Goal: Task Accomplishment & Management: Use online tool/utility

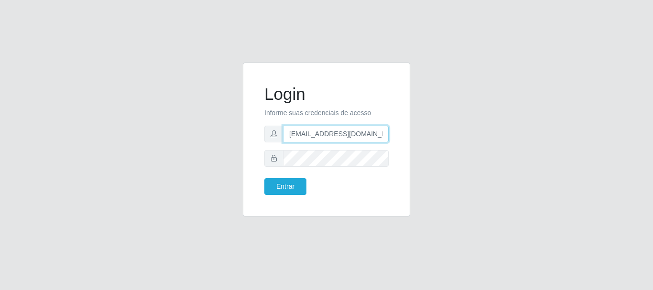
click at [288, 143] on input "[EMAIL_ADDRESS][DOMAIN_NAME]" at bounding box center [336, 134] width 106 height 17
type input "[EMAIL_ADDRESS][DOMAIN_NAME]"
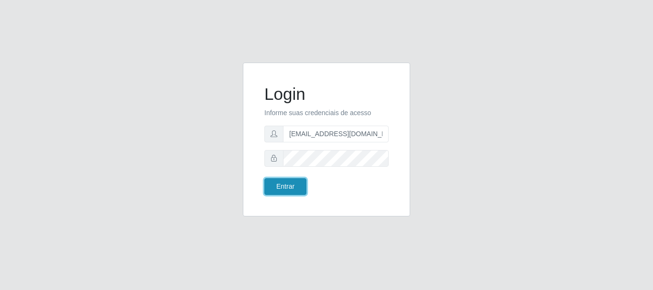
click at [288, 191] on button "Entrar" at bounding box center [285, 186] width 42 height 17
click at [288, 190] on button "Entrar" at bounding box center [285, 186] width 42 height 17
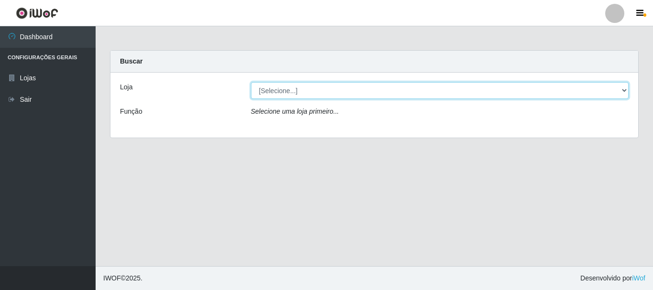
click at [251, 82] on select "[Selecione...] Super Show - [PERSON_NAME]" at bounding box center [440, 90] width 378 height 17
select select "120"
click option "Super Show - [PERSON_NAME]" at bounding box center [0, 0] width 0 height 0
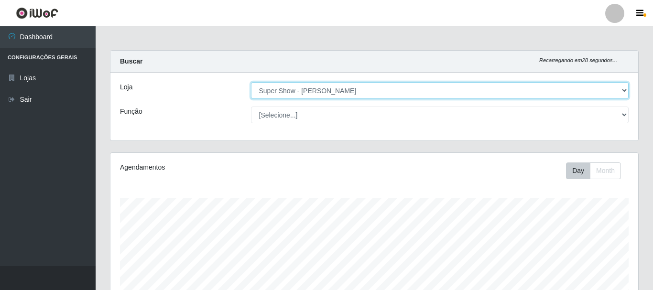
scroll to position [198, 528]
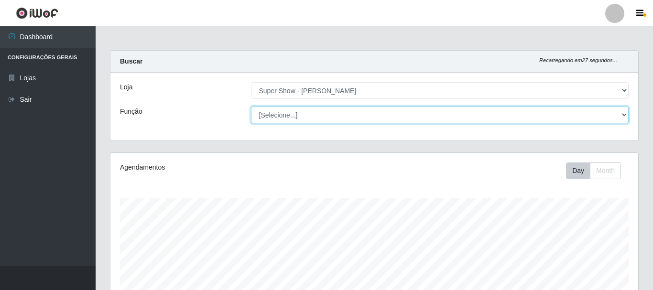
click at [251, 107] on select "[Selecione...] ASG Auxiliar de Estacionamento Balconista Embalador Embalador + …" at bounding box center [440, 115] width 378 height 17
select select "16"
click option "ASG" at bounding box center [0, 0] width 0 height 0
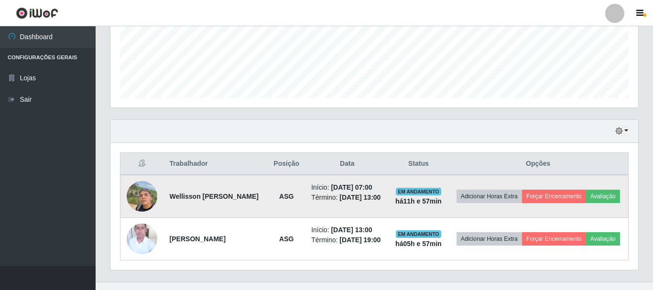
scroll to position [274, 0]
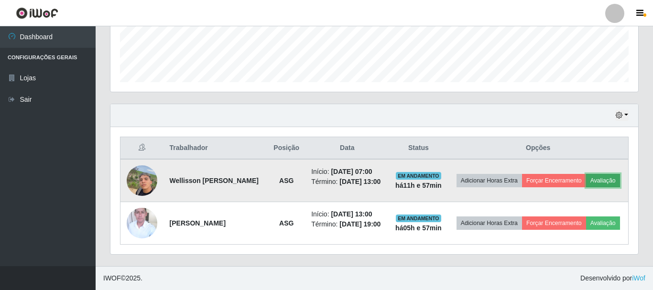
click at [586, 178] on button "Avaliação" at bounding box center [603, 180] width 34 height 13
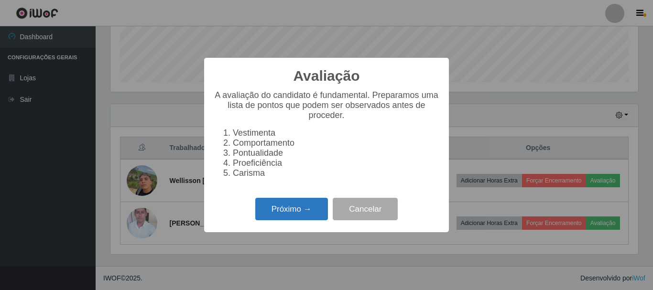
click at [298, 213] on button "Próximo →" at bounding box center [291, 209] width 73 height 22
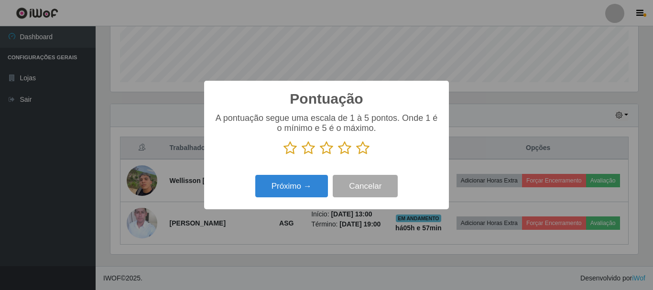
click at [367, 148] on icon at bounding box center [362, 148] width 13 height 14
click at [356, 155] on input "radio" at bounding box center [356, 155] width 0 height 0
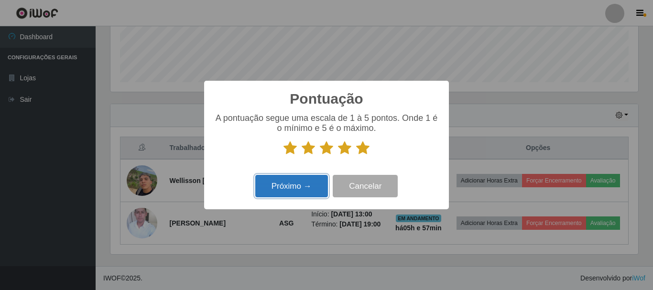
click at [308, 186] on button "Próximo →" at bounding box center [291, 186] width 73 height 22
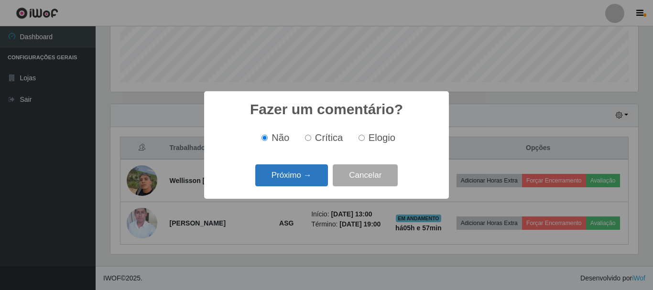
click at [301, 175] on button "Próximo →" at bounding box center [291, 175] width 73 height 22
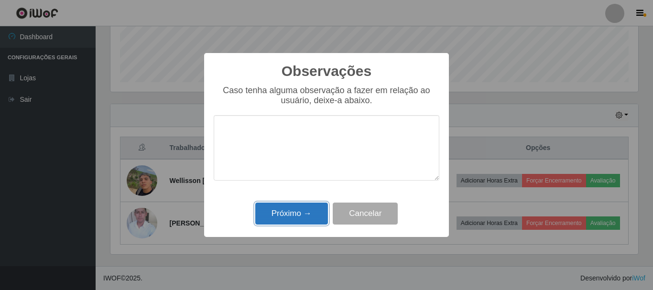
click at [298, 211] on button "Próximo →" at bounding box center [291, 214] width 73 height 22
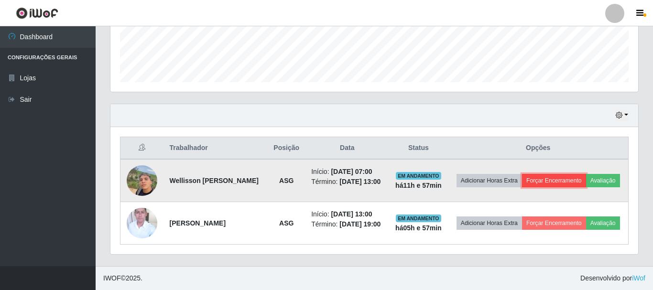
click at [573, 174] on button "Forçar Encerramento" at bounding box center [554, 180] width 64 height 13
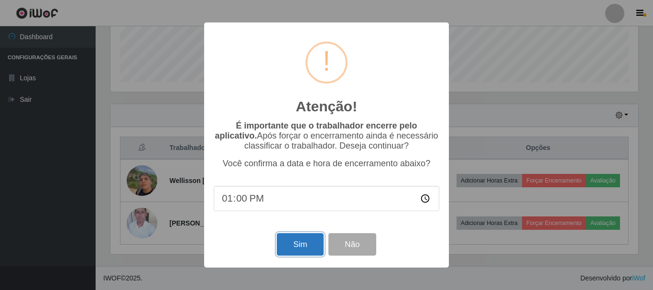
click at [311, 249] on button "Sim" at bounding box center [300, 244] width 46 height 22
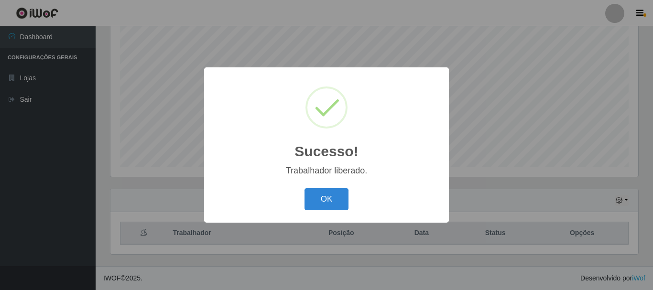
scroll to position [175, 0]
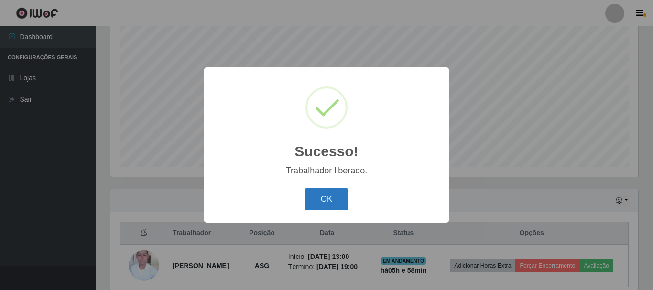
click at [334, 201] on button "OK" at bounding box center [327, 199] width 44 height 22
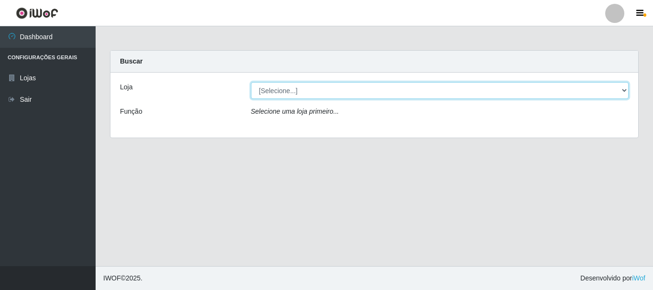
click at [251, 82] on select "[Selecione...] Super Show - Abel Cabral" at bounding box center [440, 90] width 378 height 17
select select "120"
click option "Super Show - [PERSON_NAME]" at bounding box center [0, 0] width 0 height 0
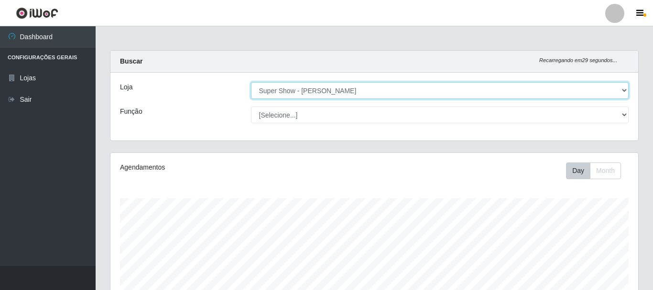
scroll to position [198, 528]
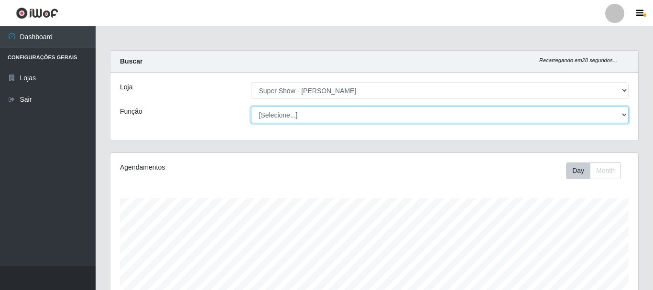
click at [251, 107] on select "[Selecione...] ASG Auxiliar de Estacionamento Balconista Embalador Embalador + …" at bounding box center [440, 115] width 378 height 17
select select "16"
click option "ASG" at bounding box center [0, 0] width 0 height 0
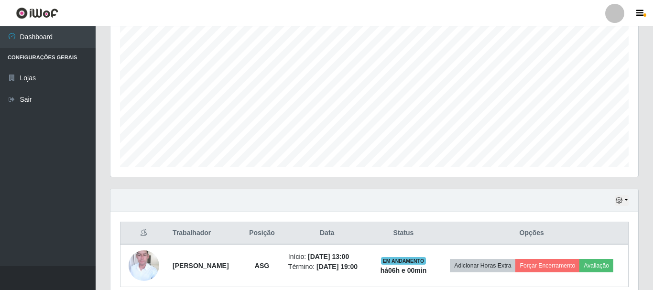
scroll to position [217, 0]
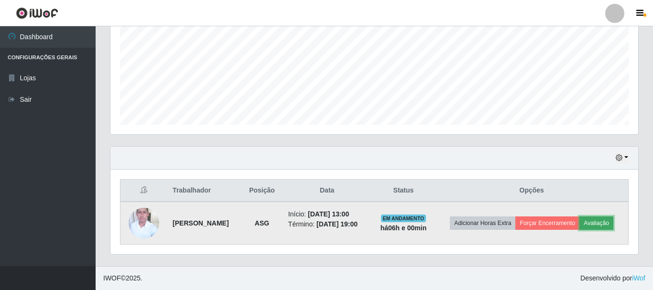
click at [610, 222] on button "Avaliação" at bounding box center [597, 223] width 34 height 13
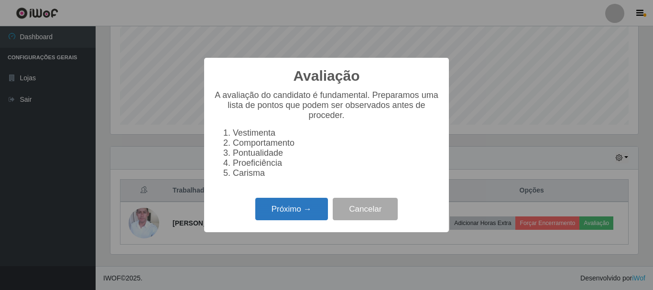
click at [283, 207] on button "Próximo →" at bounding box center [291, 209] width 73 height 22
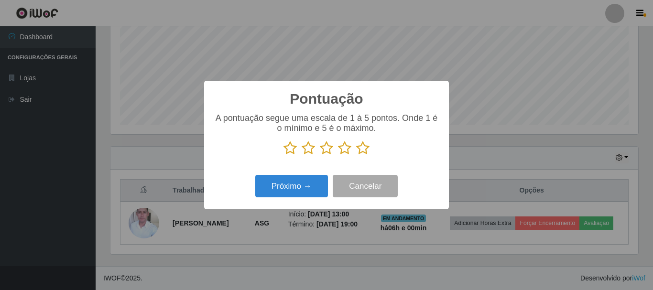
click at [364, 150] on icon at bounding box center [362, 148] width 13 height 14
click at [356, 155] on input "radio" at bounding box center [356, 155] width 0 height 0
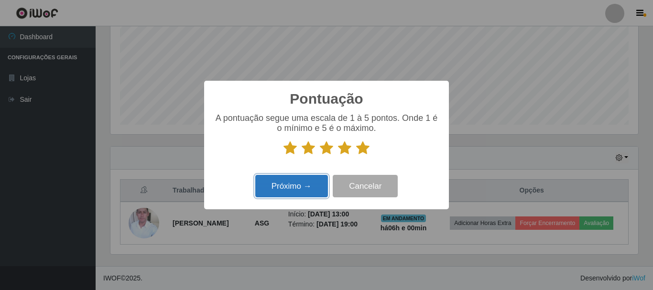
click at [304, 186] on button "Próximo →" at bounding box center [291, 186] width 73 height 22
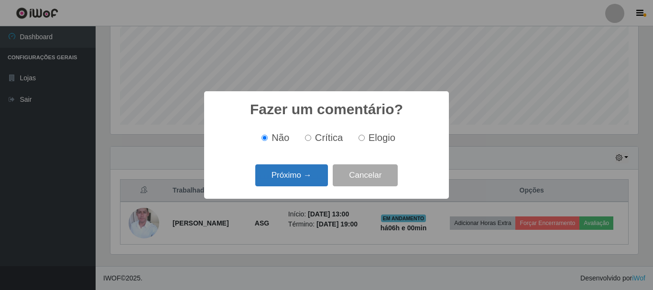
click at [301, 176] on button "Próximo →" at bounding box center [291, 175] width 73 height 22
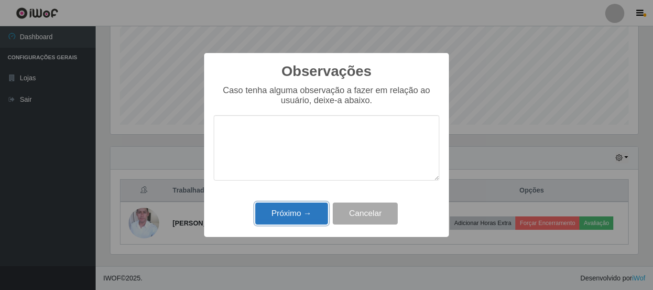
click at [294, 211] on button "Próximo →" at bounding box center [291, 214] width 73 height 22
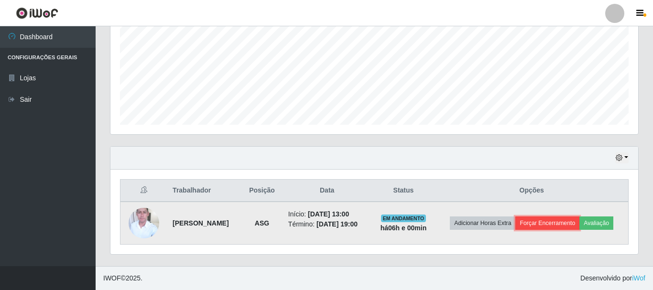
click at [563, 220] on button "Forçar Encerramento" at bounding box center [547, 223] width 64 height 13
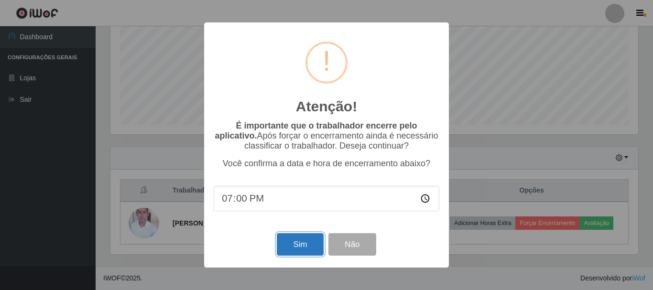
click at [303, 247] on button "Sim" at bounding box center [300, 244] width 46 height 22
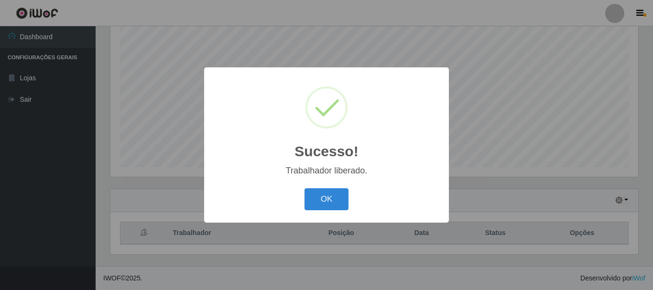
scroll to position [175, 0]
click at [324, 197] on button "OK" at bounding box center [327, 199] width 44 height 22
